Goal: Check status: Check status

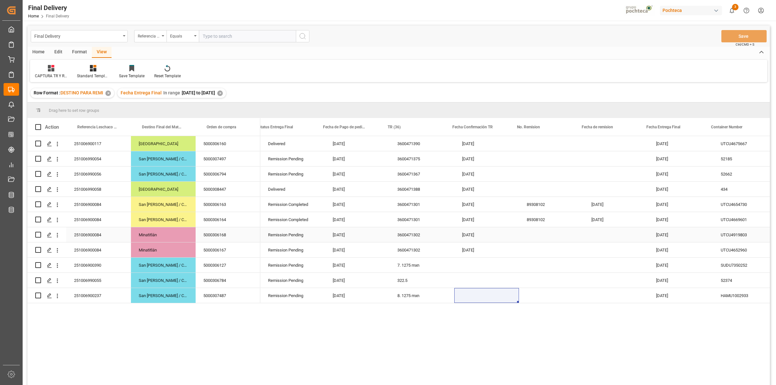
scroll to position [0, 10]
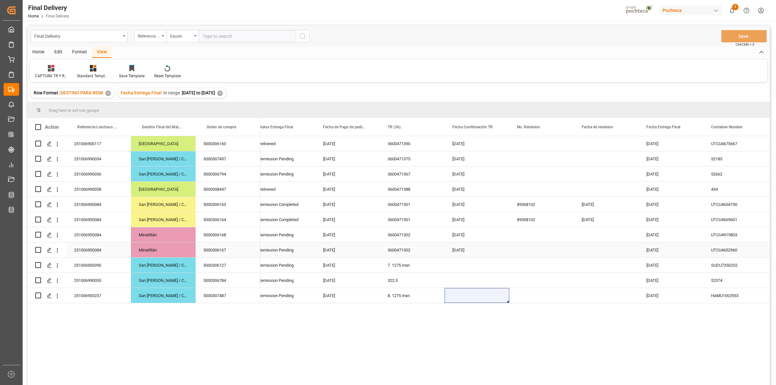
click at [516, 245] on div "Press SPACE to select this row." at bounding box center [541, 249] width 65 height 15
click at [516, 234] on div "Press SPACE to select this row." at bounding box center [541, 234] width 65 height 15
click at [524, 147] on div "Press SPACE to select this row." at bounding box center [541, 143] width 65 height 15
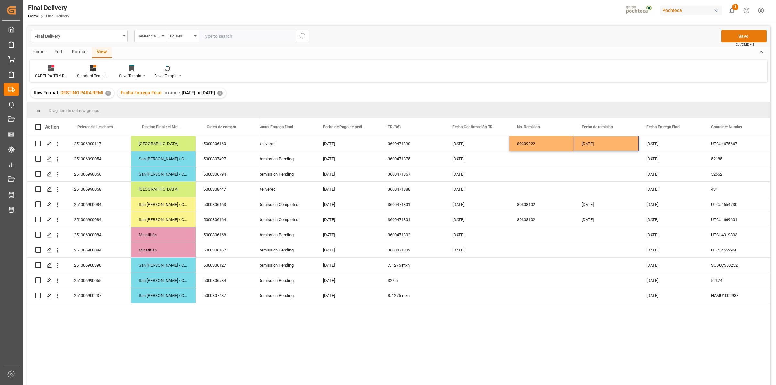
click at [752, 33] on button "Save" at bounding box center [743, 36] width 45 height 12
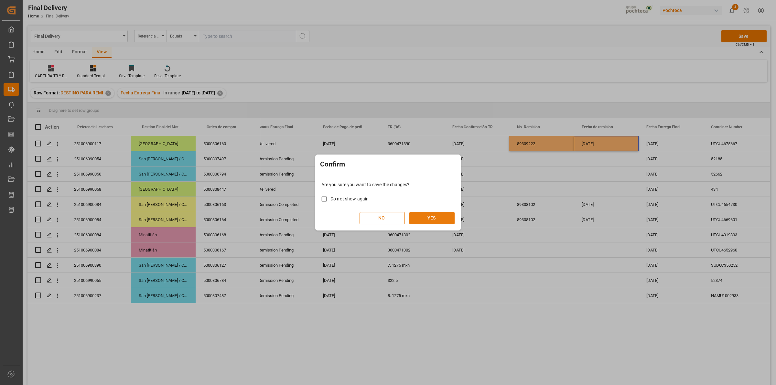
click at [434, 219] on button "YES" at bounding box center [431, 218] width 45 height 12
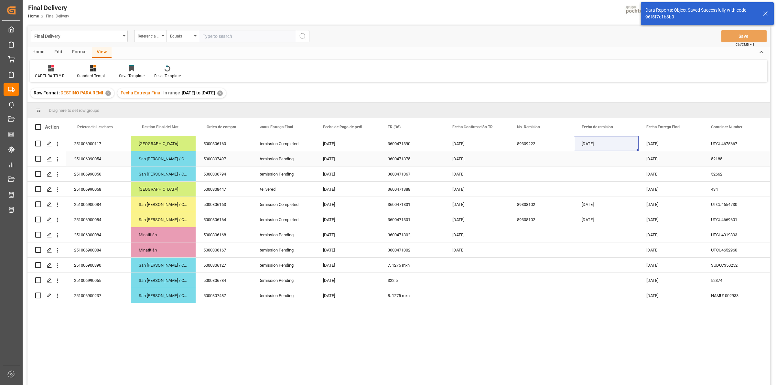
click at [526, 159] on div "Press SPACE to select this row." at bounding box center [541, 158] width 65 height 15
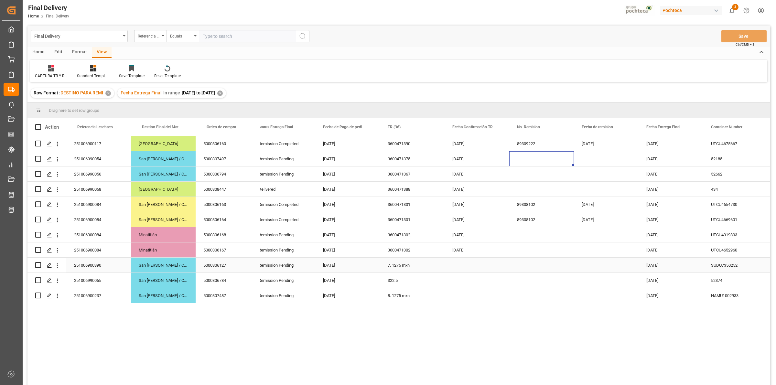
click at [457, 271] on div "Press SPACE to select this row." at bounding box center [476, 265] width 65 height 15
click at [215, 270] on div "5000306127" at bounding box center [228, 265] width 65 height 15
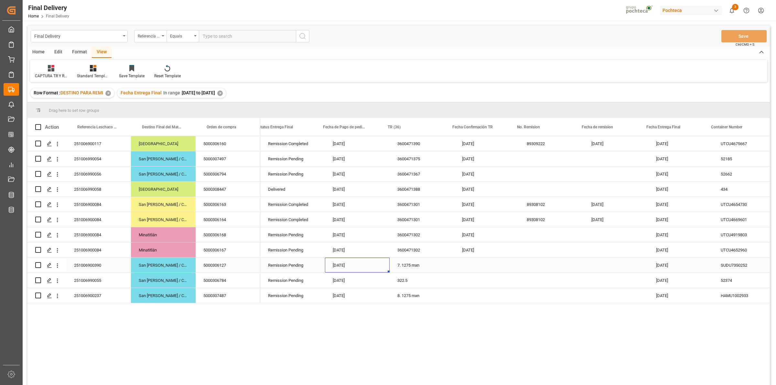
scroll to position [0, 0]
click at [462, 268] on div "Press SPACE to select this row." at bounding box center [486, 265] width 65 height 15
click at [430, 265] on div "7. 1275 mxn" at bounding box center [421, 265] width 65 height 15
click at [399, 281] on div "322.5" at bounding box center [421, 280] width 65 height 15
click at [404, 280] on div "322.5" at bounding box center [421, 280] width 65 height 15
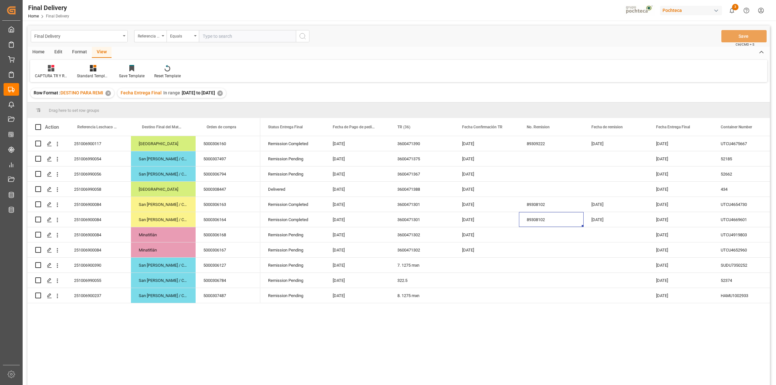
click at [288, 101] on div "Row Format : DESTINO PARA REMI ✕ Fecha Entrega Final In range [DATE] to [DATE] ✕" at bounding box center [398, 93] width 742 height 18
click at [296, 101] on div "Row Format : DESTINO PARA REMI ✕ Fecha Entrega Final In range [DATE] to [DATE] ✕" at bounding box center [398, 93] width 742 height 18
click at [403, 267] on div "7. 1275 mxn" at bounding box center [421, 265] width 65 height 15
